Goal: Find specific page/section: Find specific page/section

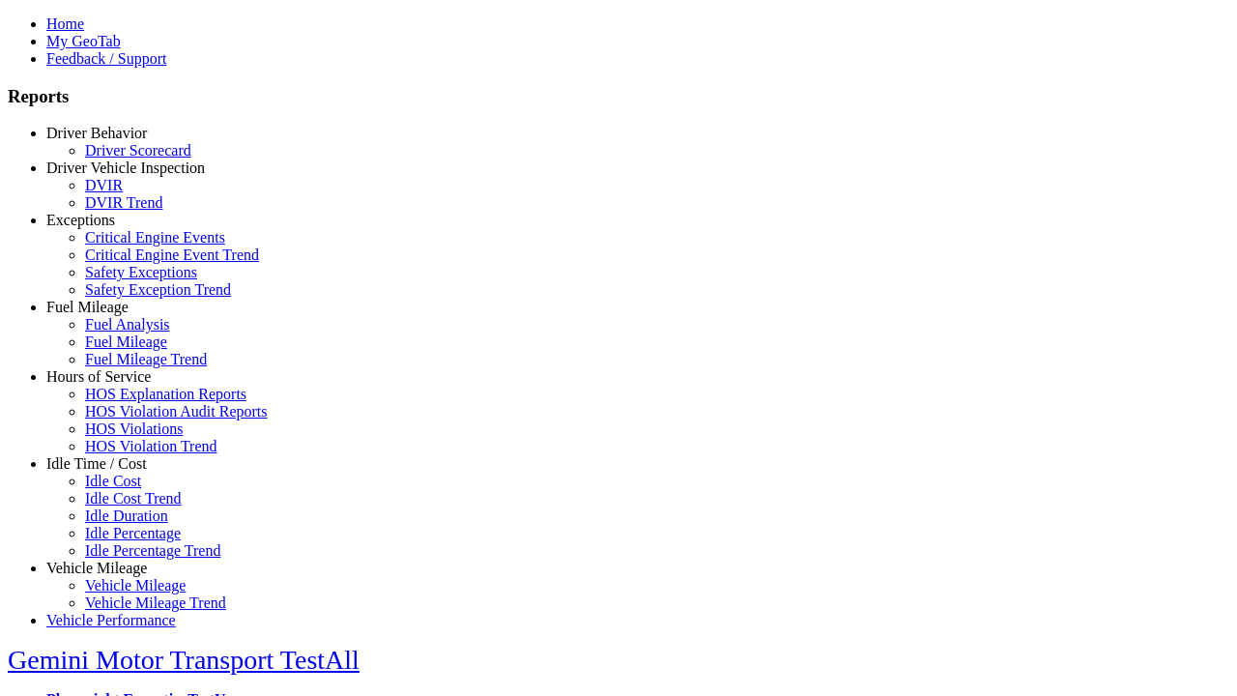
click at [111, 472] on link "Idle Time / Cost" at bounding box center [96, 463] width 101 height 16
click at [126, 489] on link "Idle Cost" at bounding box center [113, 481] width 56 height 16
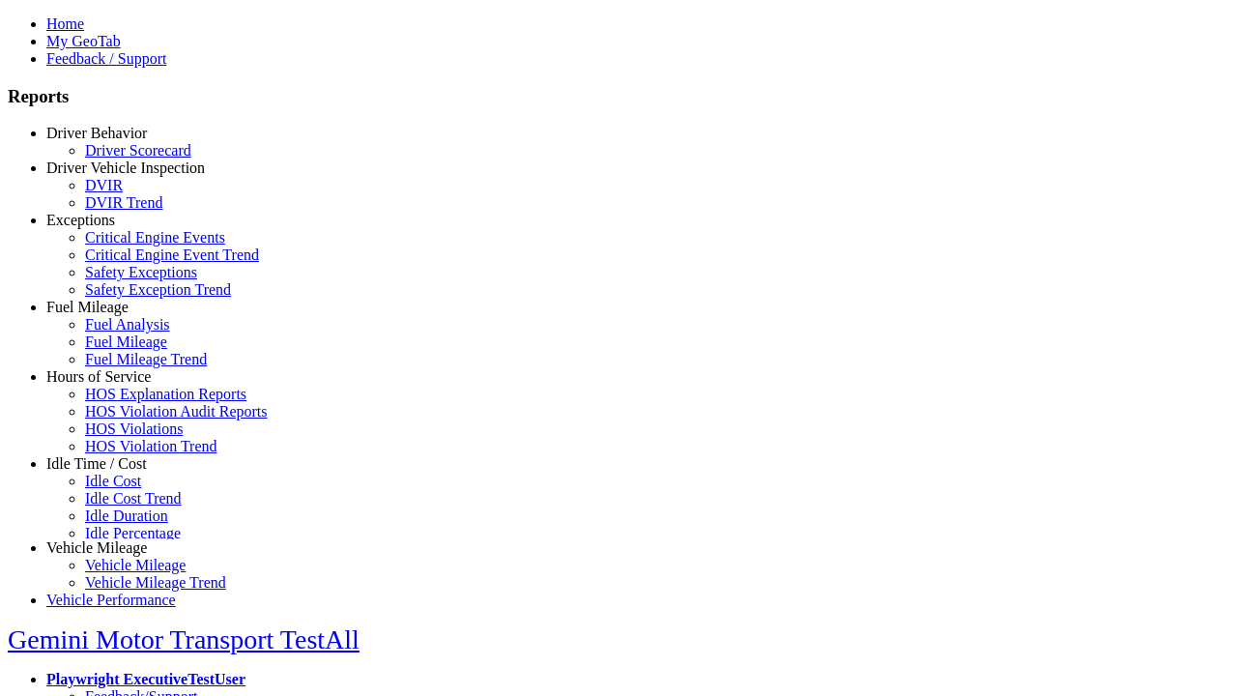
scroll to position [15, 0]
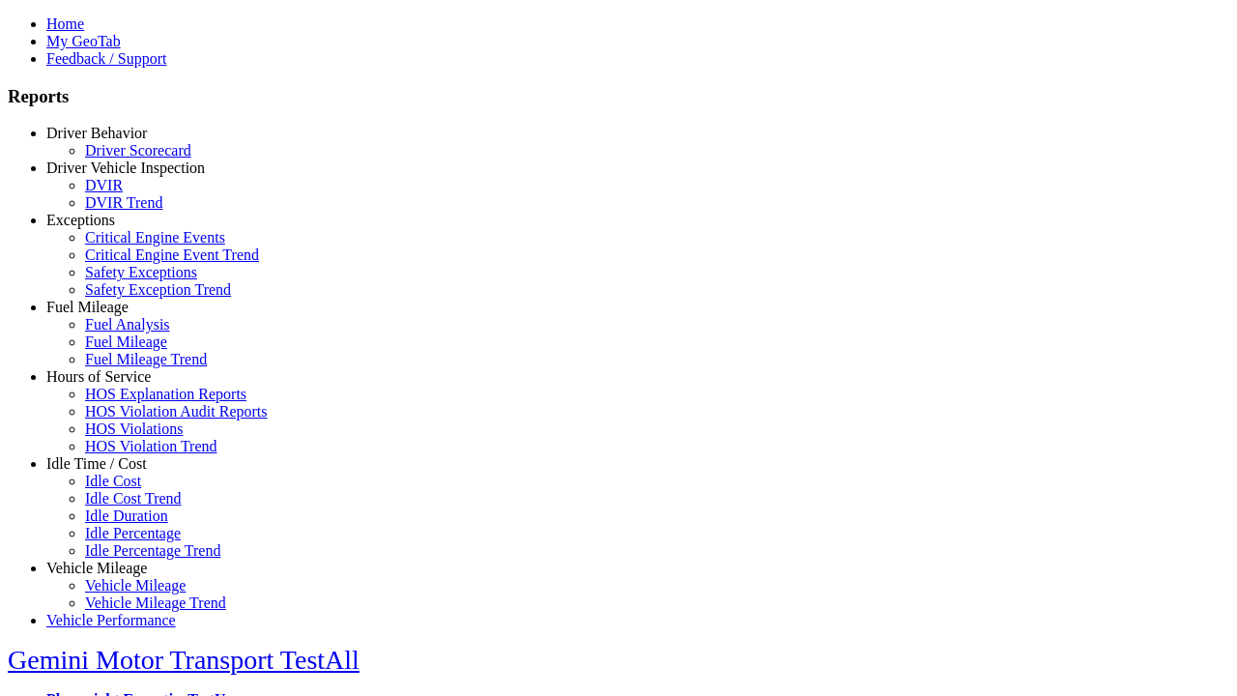
select select "**"
select select
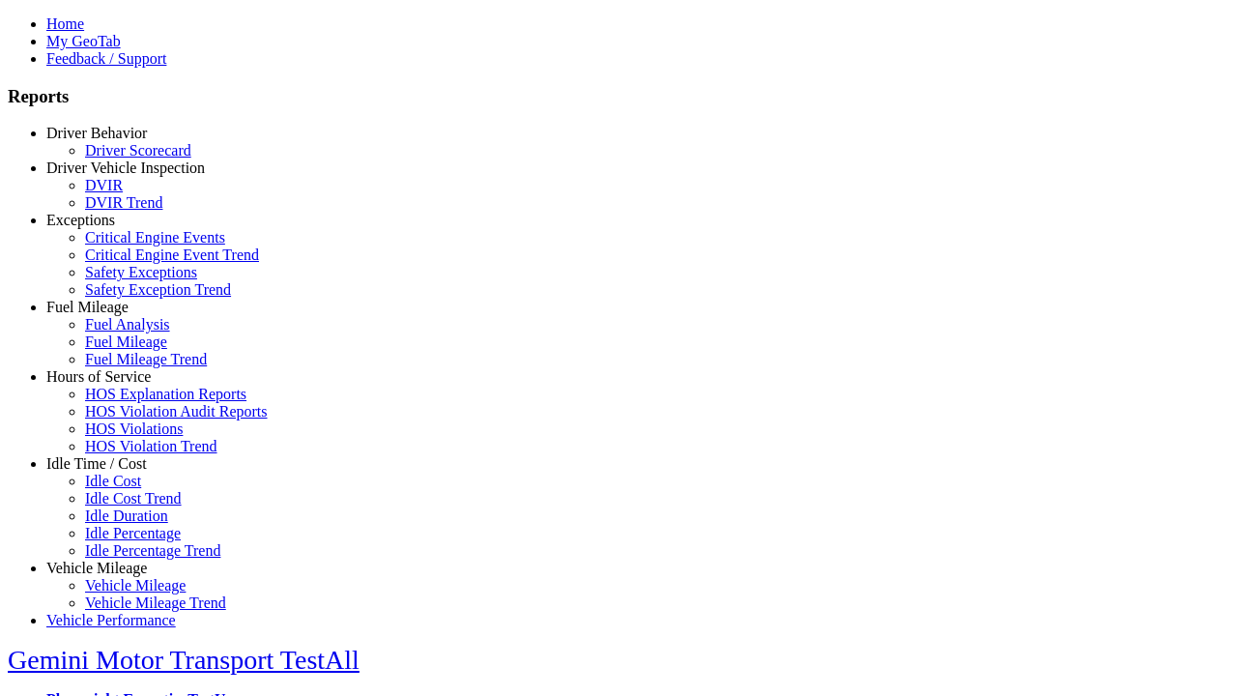
select select
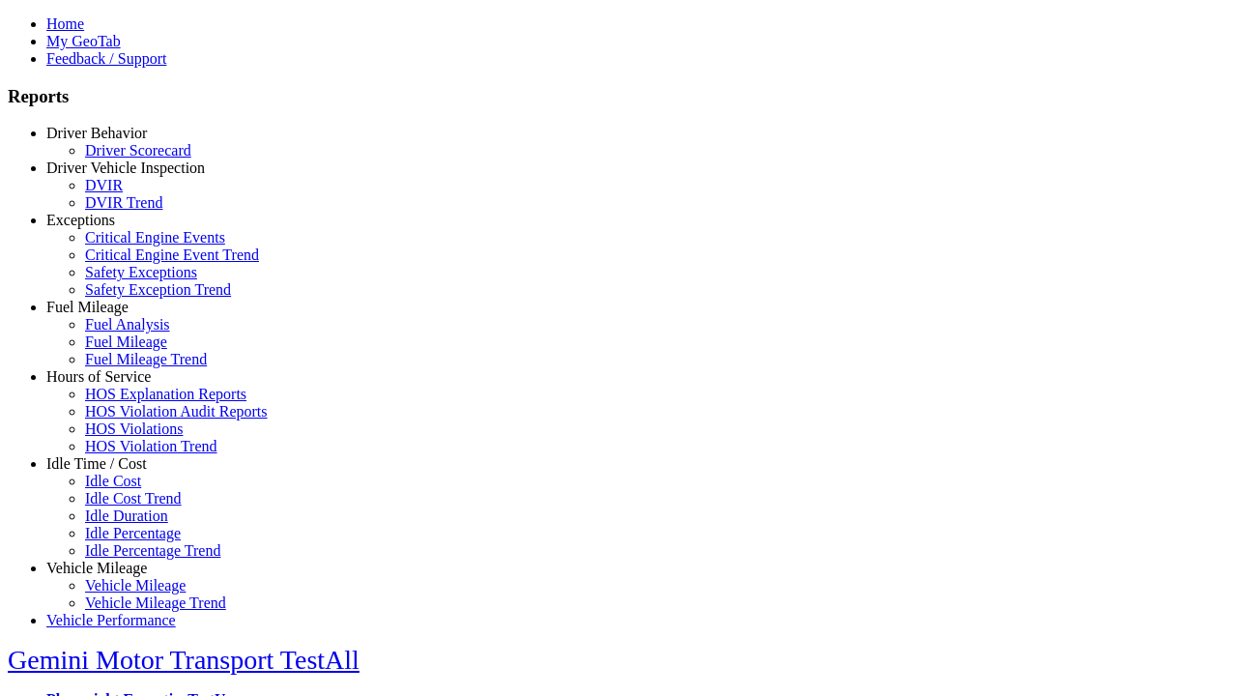
select select
